Goal: Task Accomplishment & Management: Complete application form

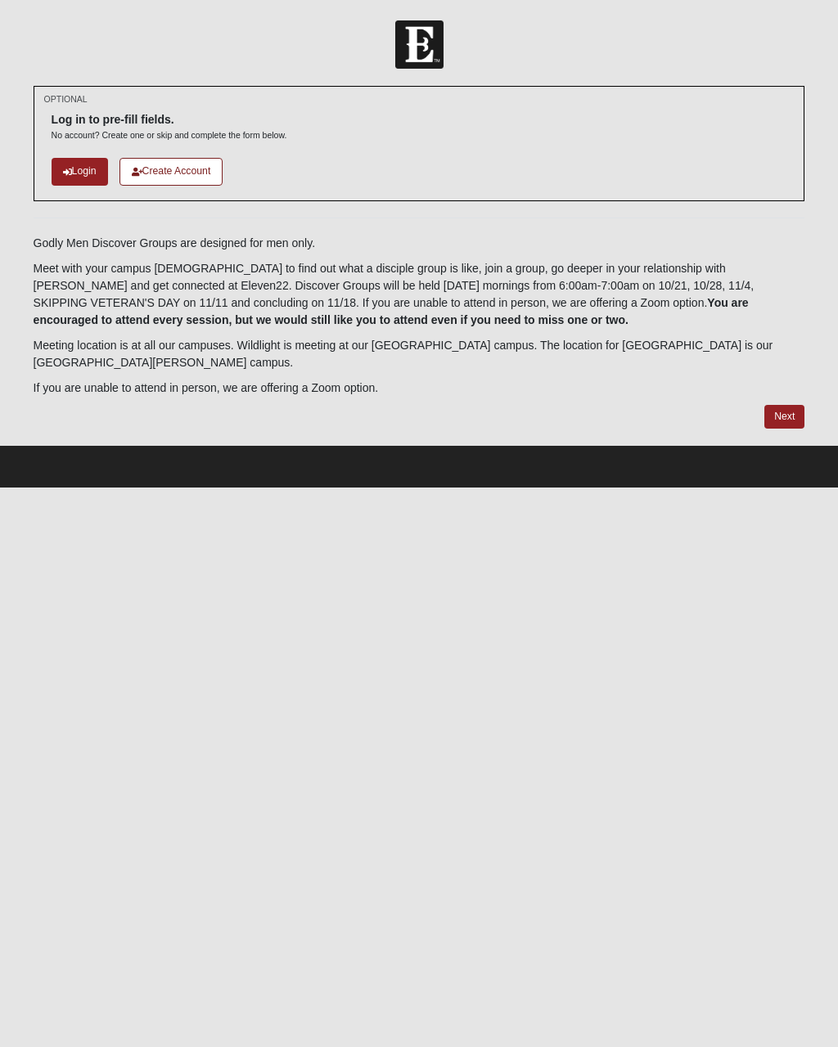
click at [63, 168] on icon at bounding box center [67, 172] width 9 height 9
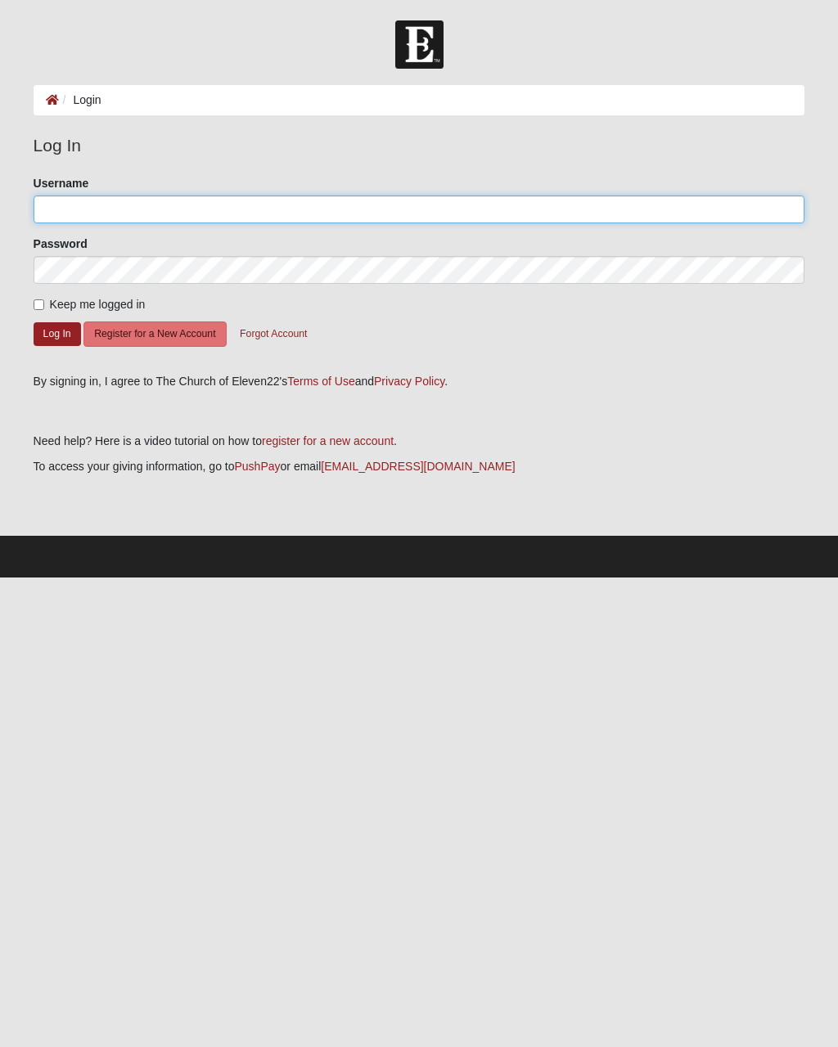
click at [114, 205] on input "Username" at bounding box center [419, 209] width 771 height 28
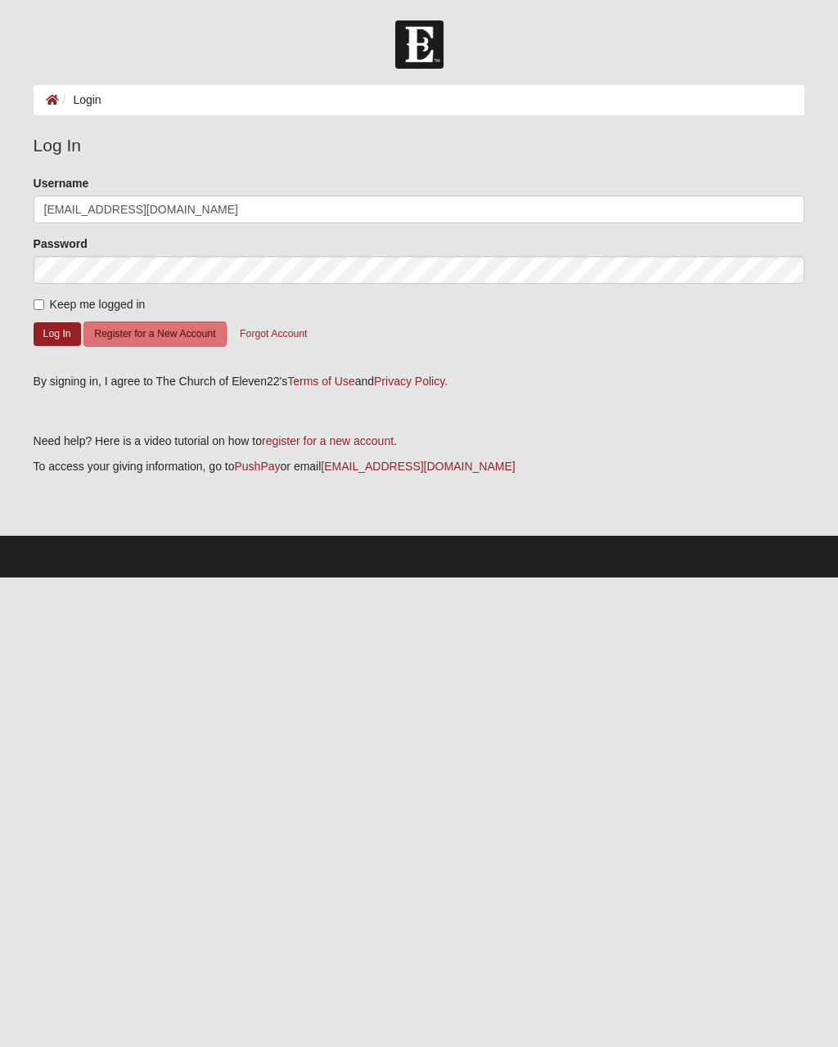
type input "gfmilton53@gmail.com"
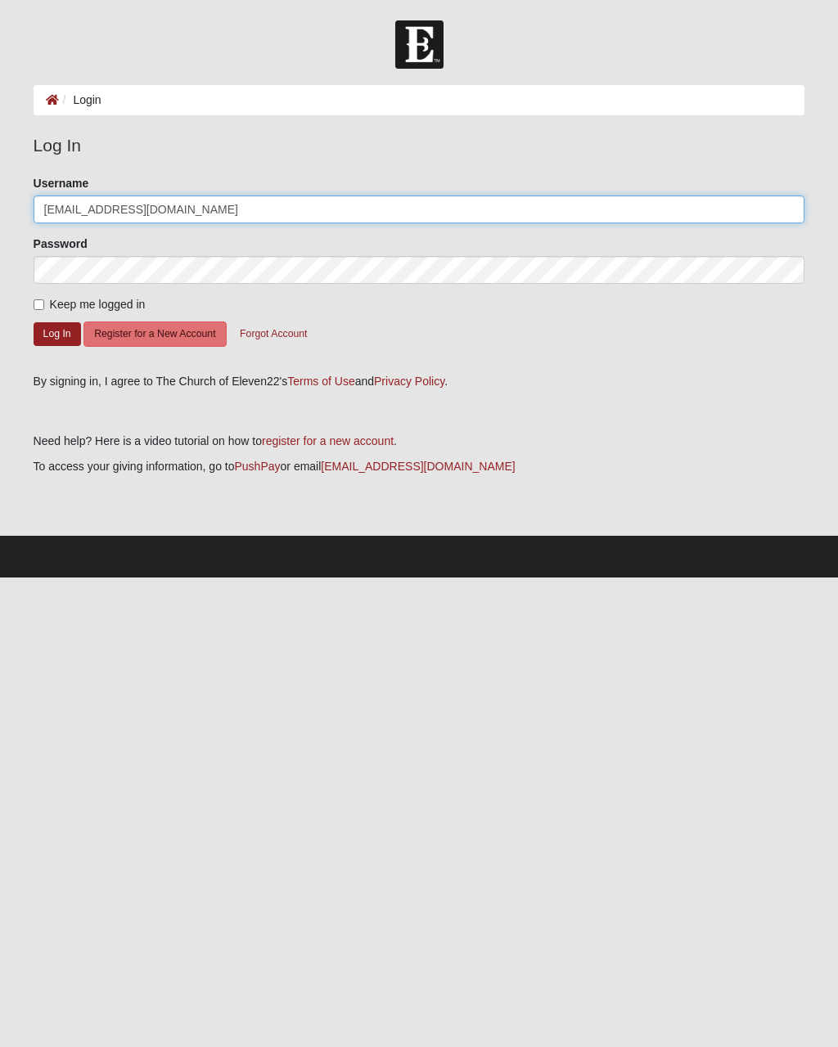
click at [56, 333] on button "Log In" at bounding box center [57, 334] width 47 height 24
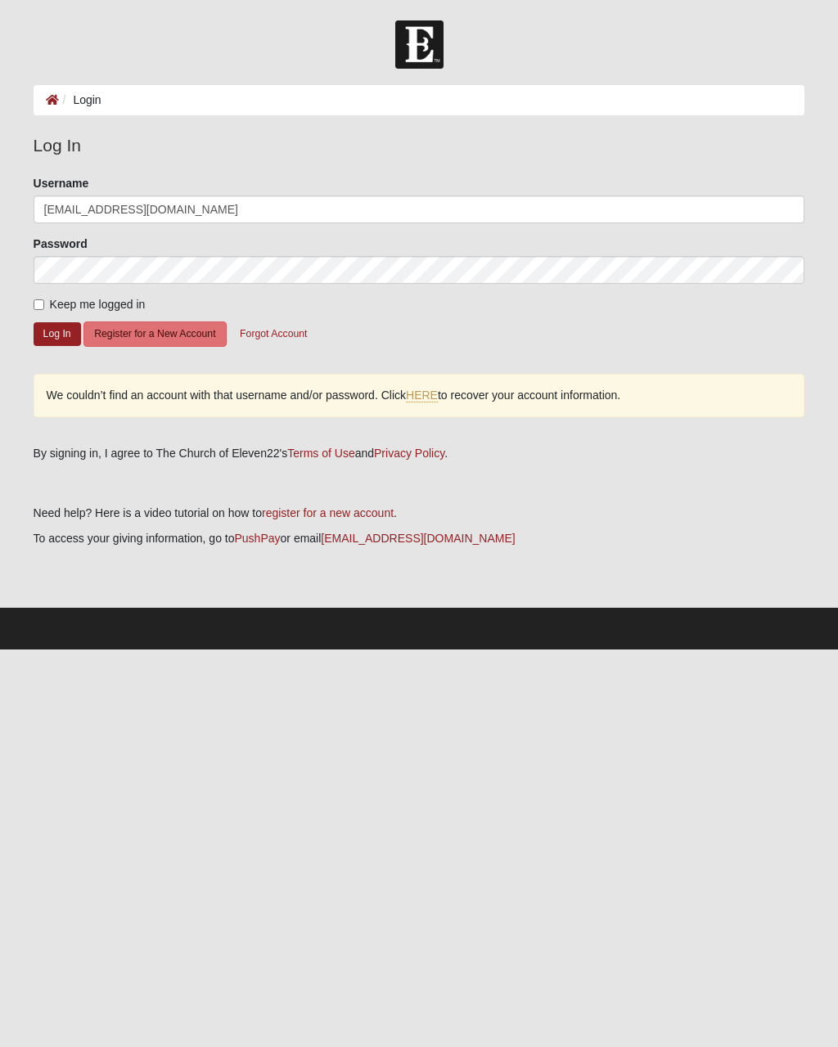
click at [415, 402] on link "HERE" at bounding box center [422, 396] width 32 height 14
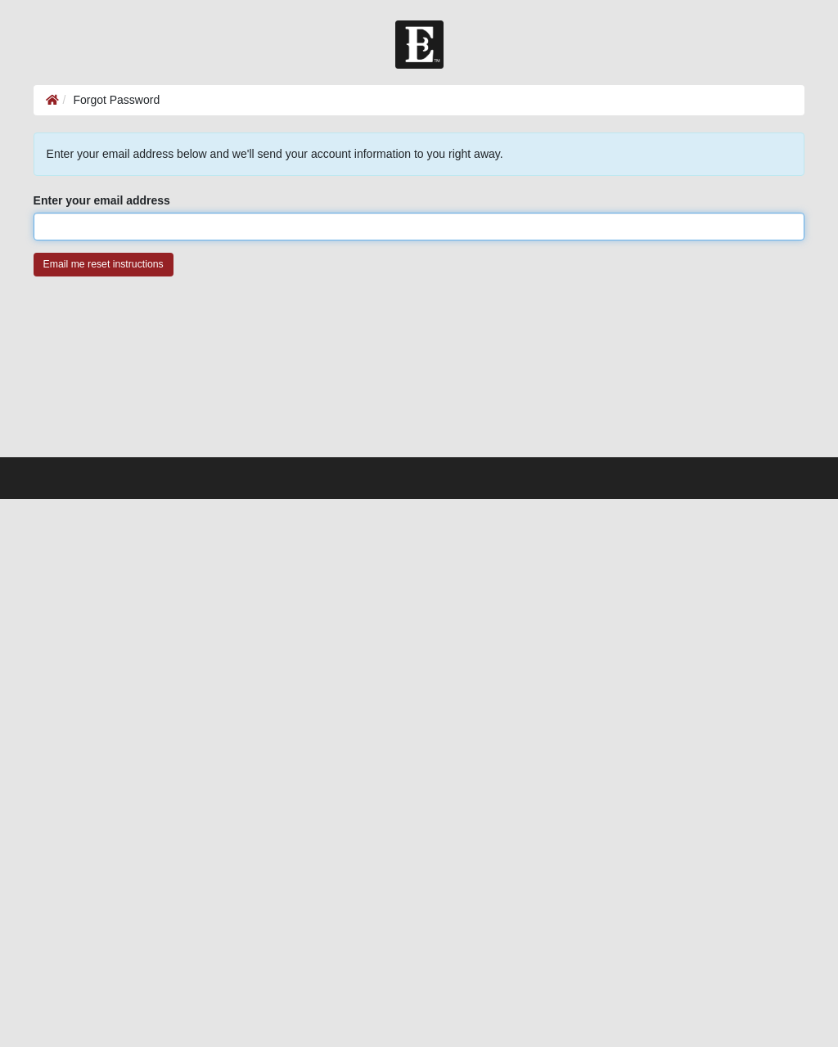
click at [68, 218] on input "Enter your email address" at bounding box center [419, 227] width 771 height 28
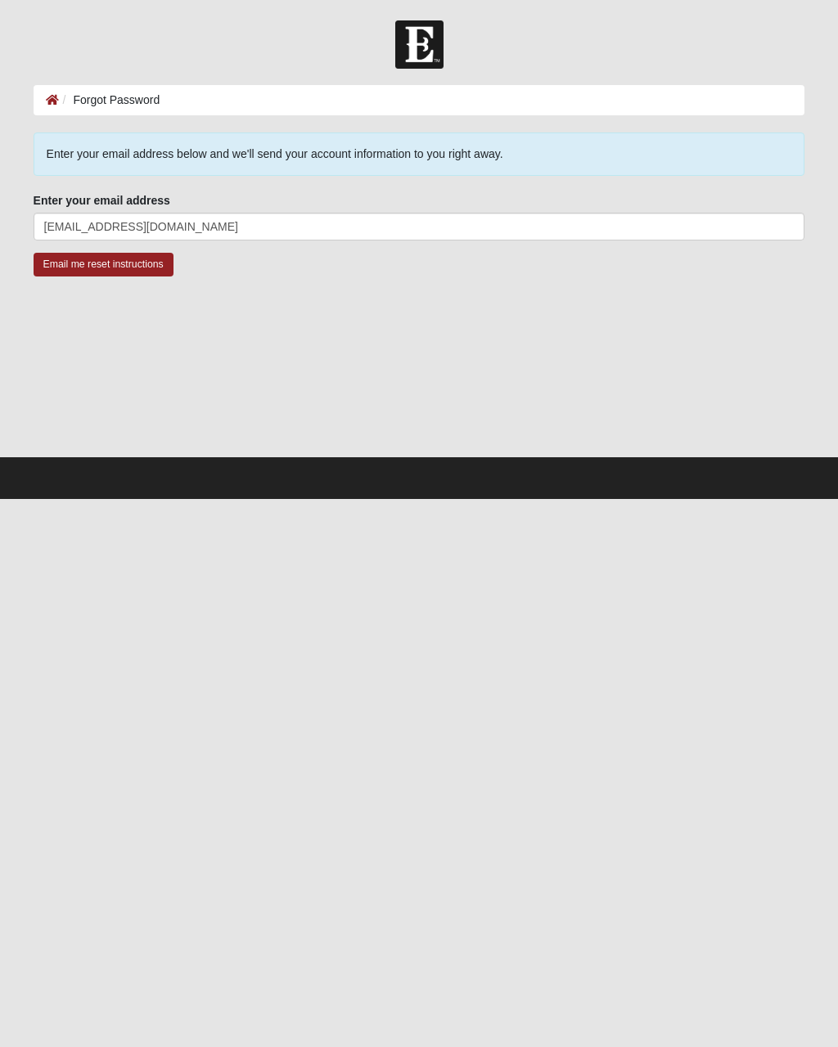
type input "gfmilton53@gmail.com"
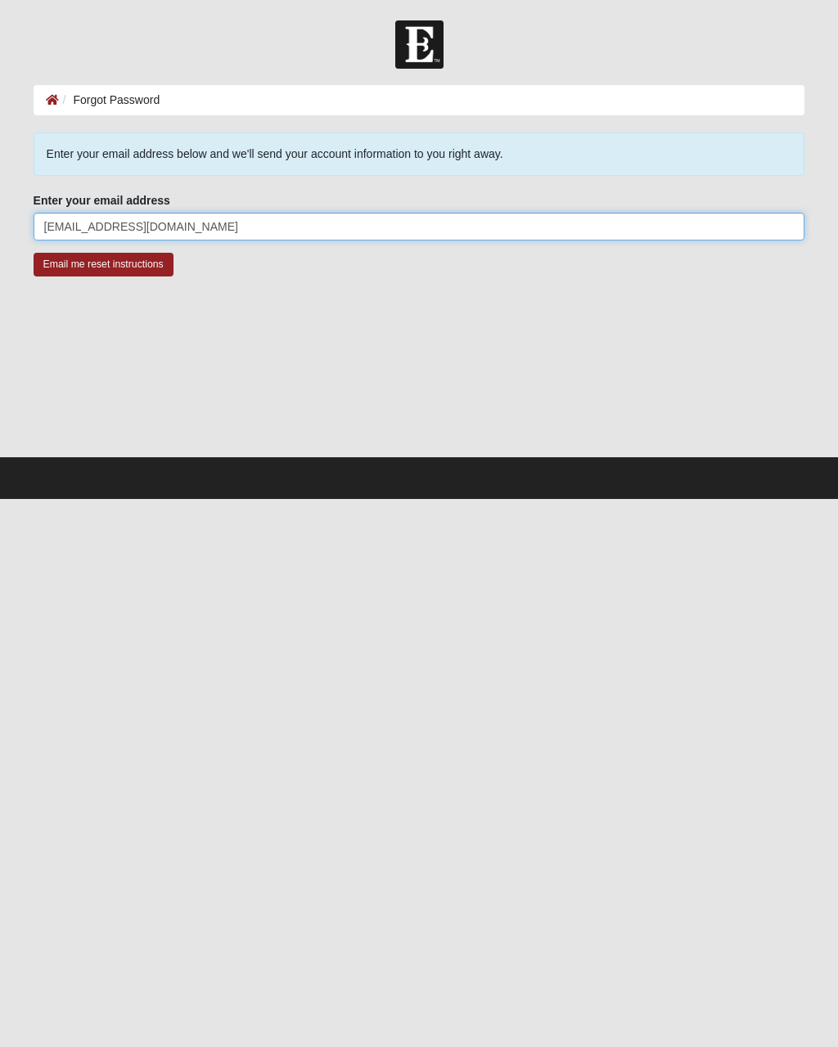
click at [226, 217] on input "gfmilton53@gmail.com" at bounding box center [419, 227] width 771 height 28
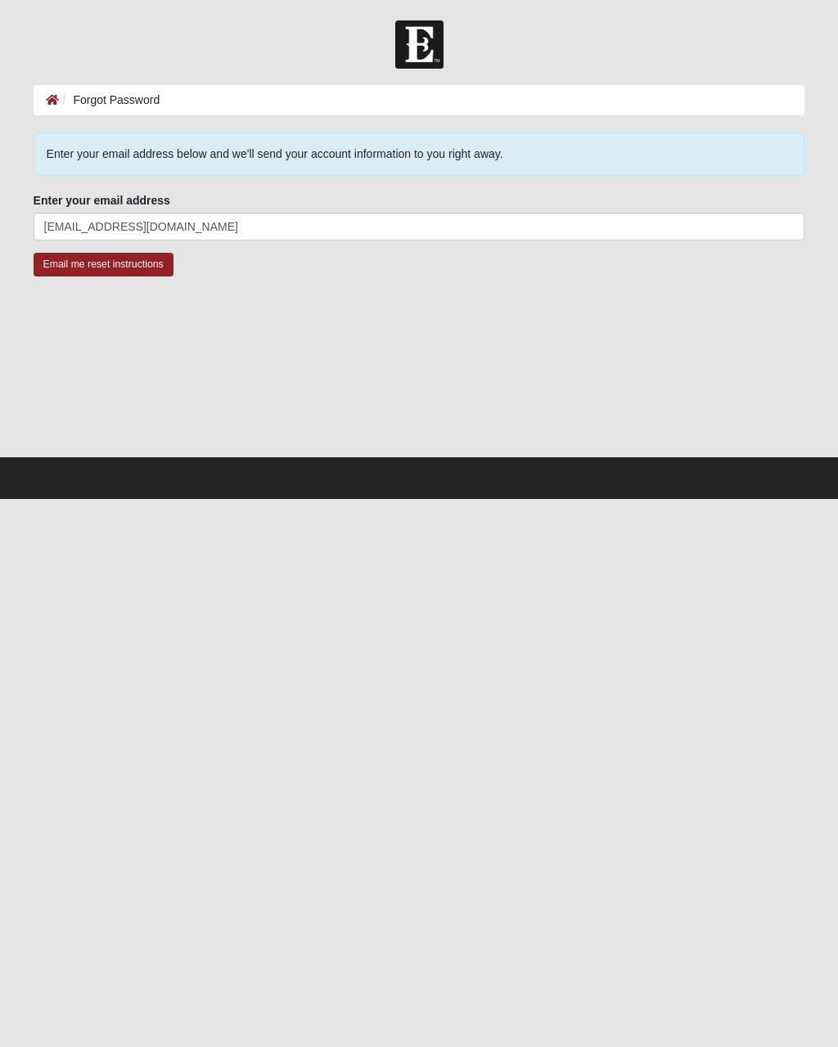
click at [56, 267] on input "Email me reset instructions" at bounding box center [104, 265] width 140 height 24
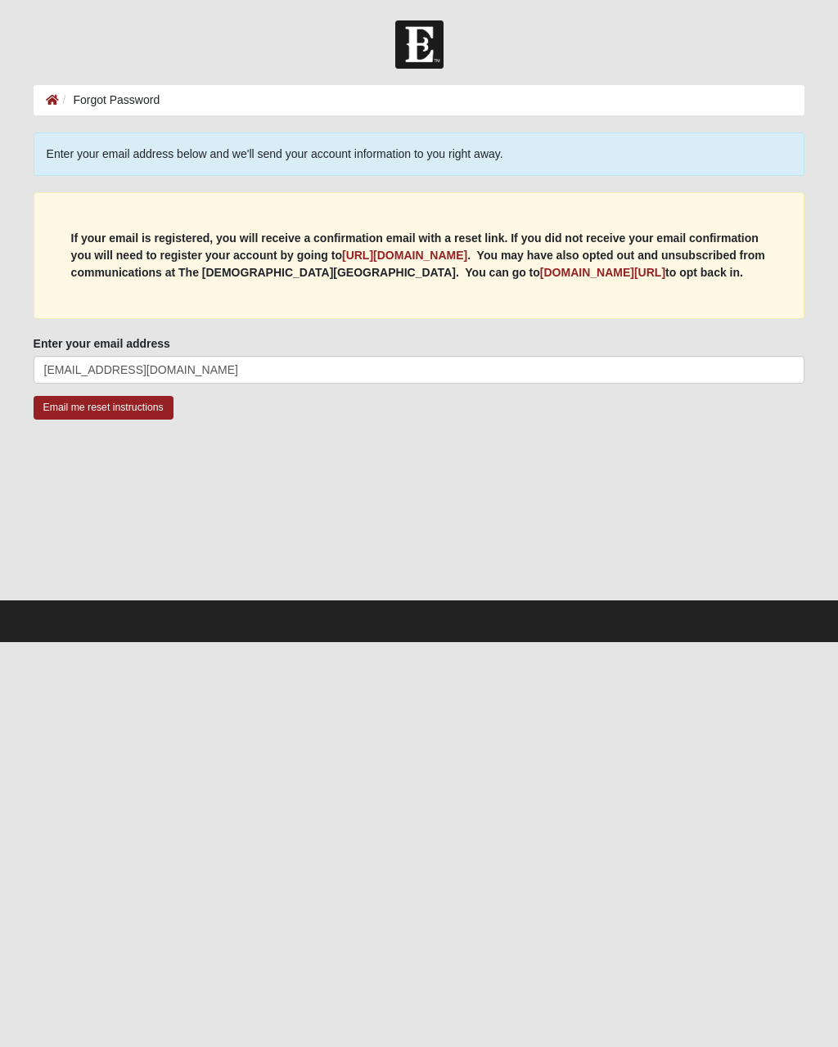
click at [393, 256] on b "https://my.coe22.com/register" at bounding box center [404, 255] width 125 height 13
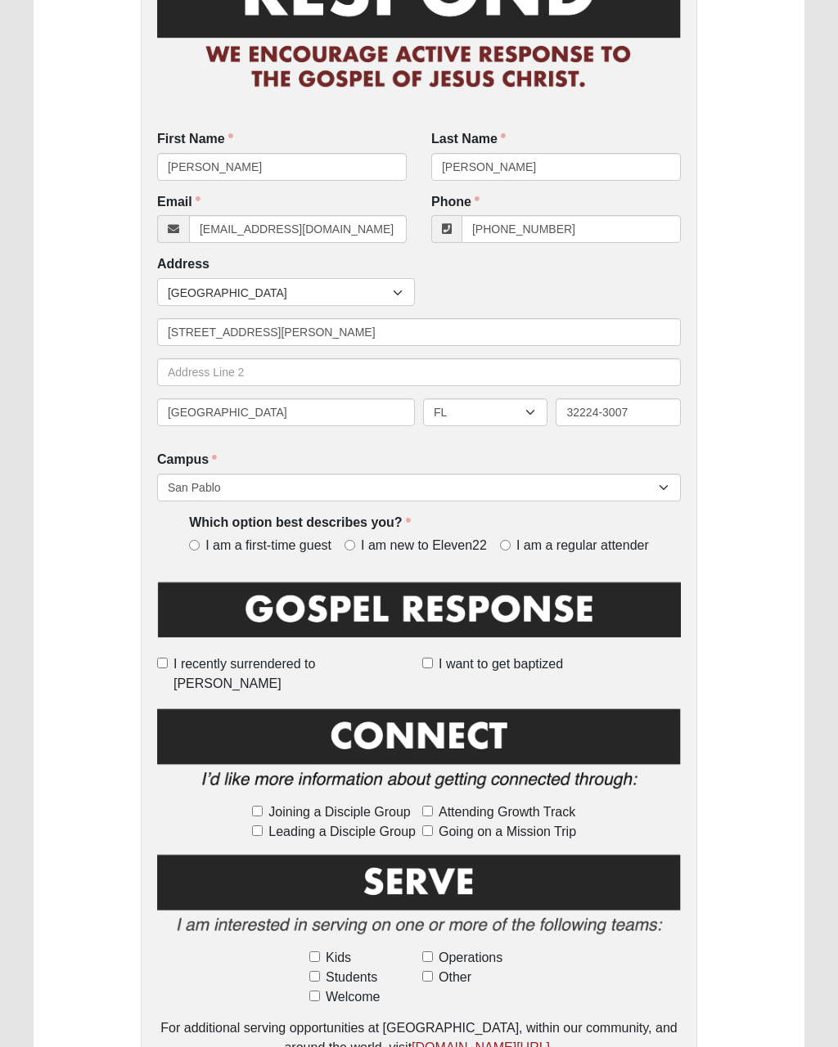
scroll to position [191, 0]
